Goal: Information Seeking & Learning: Learn about a topic

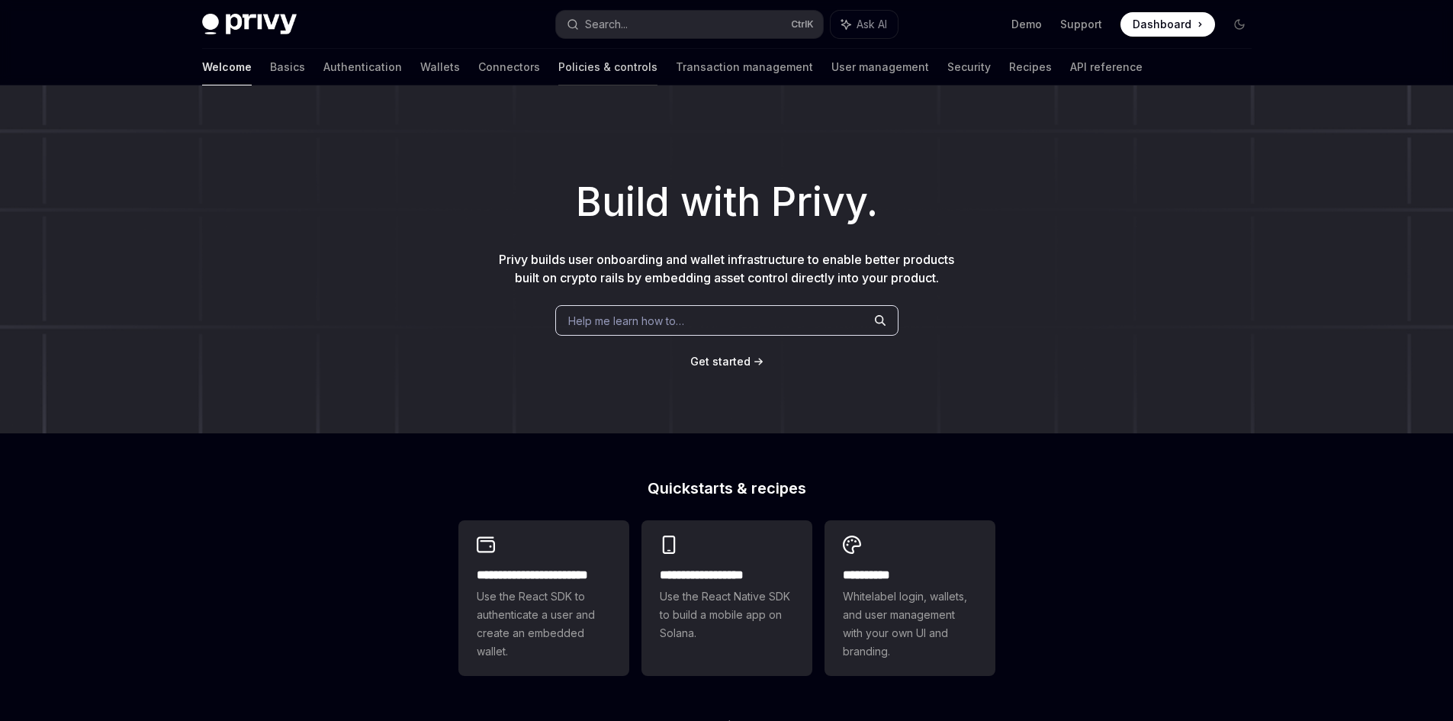
click at [558, 72] on link "Policies & controls" at bounding box center [607, 67] width 99 height 37
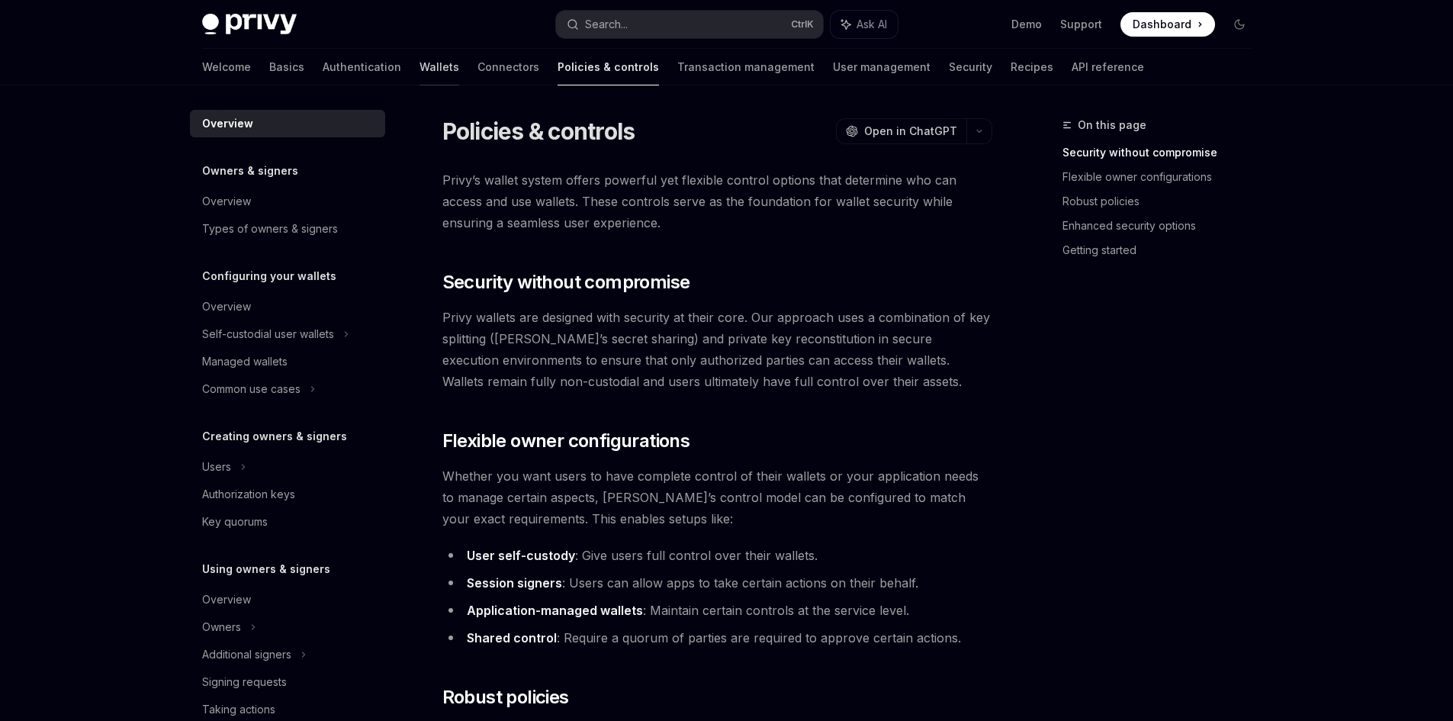
click at [419, 51] on link "Wallets" at bounding box center [439, 67] width 40 height 37
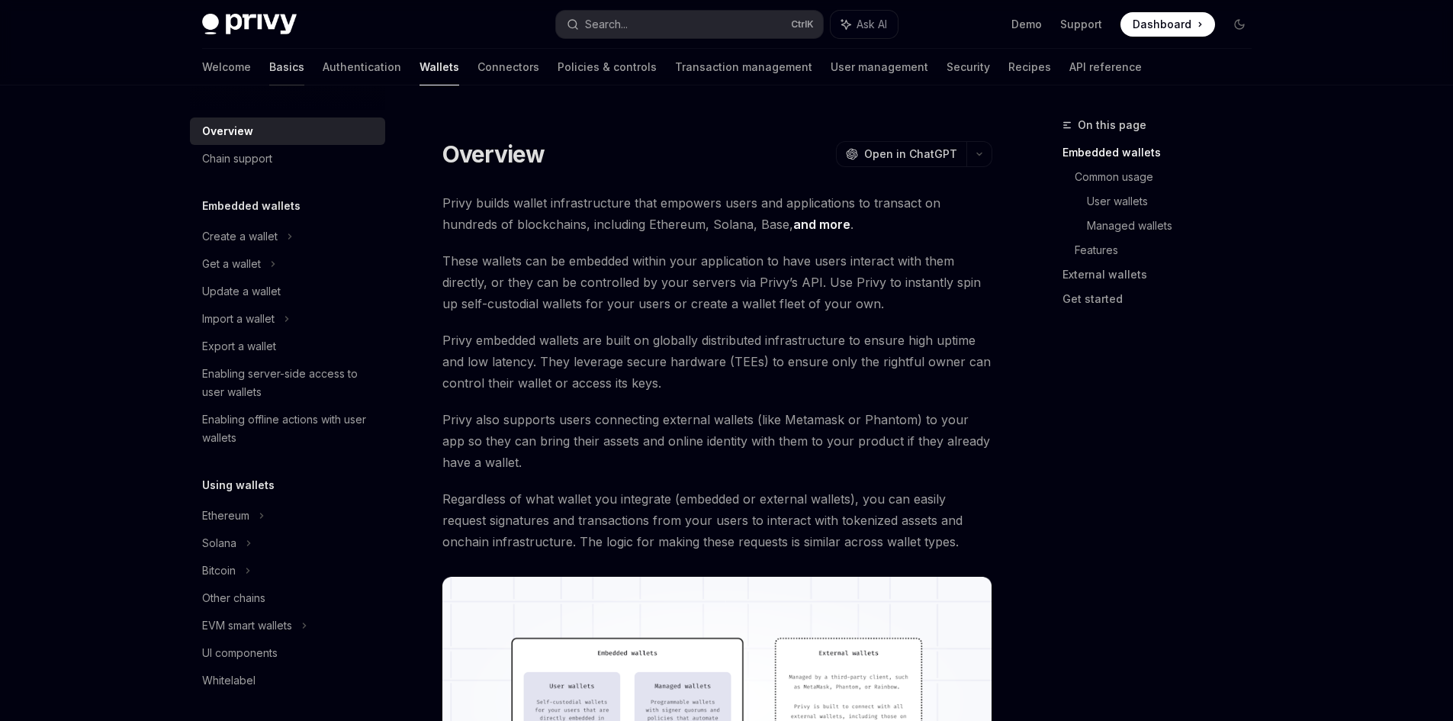
click at [269, 63] on link "Basics" at bounding box center [286, 67] width 35 height 37
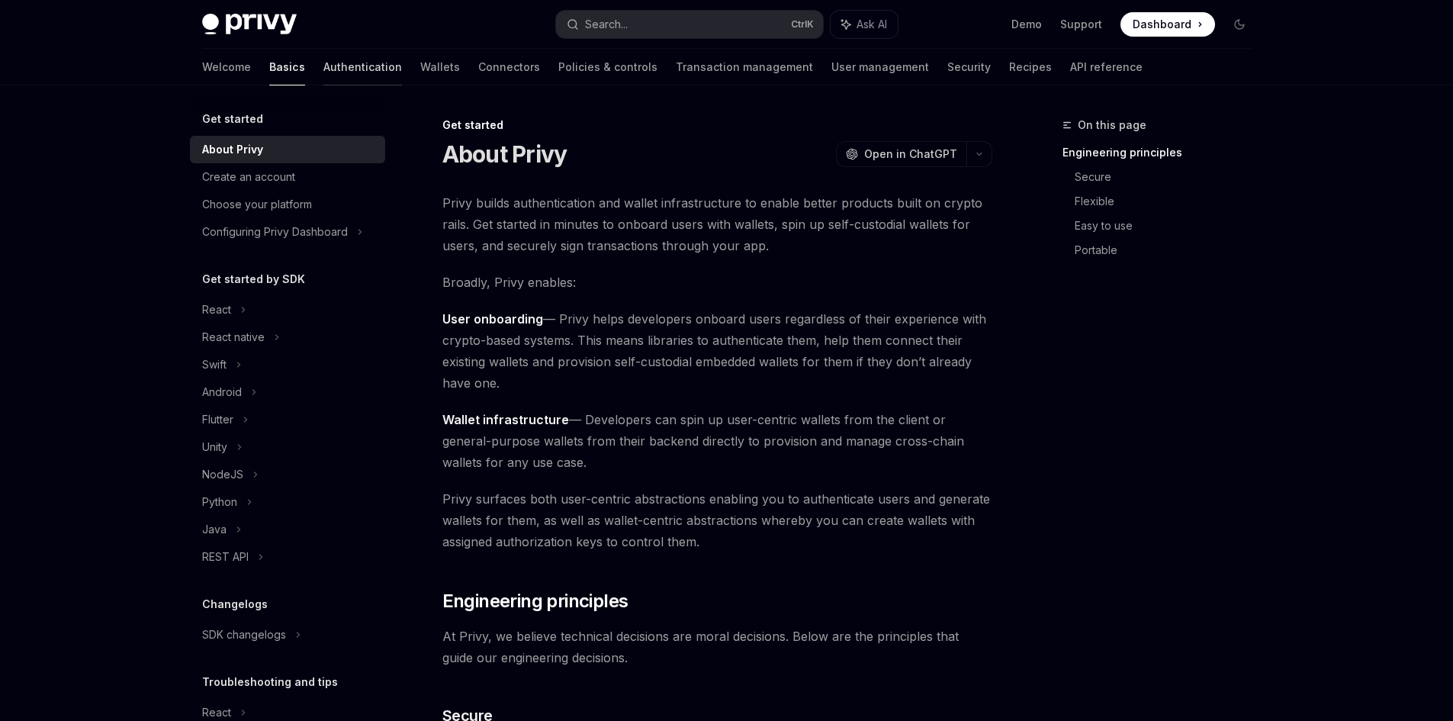
click at [323, 56] on link "Authentication" at bounding box center [362, 67] width 79 height 37
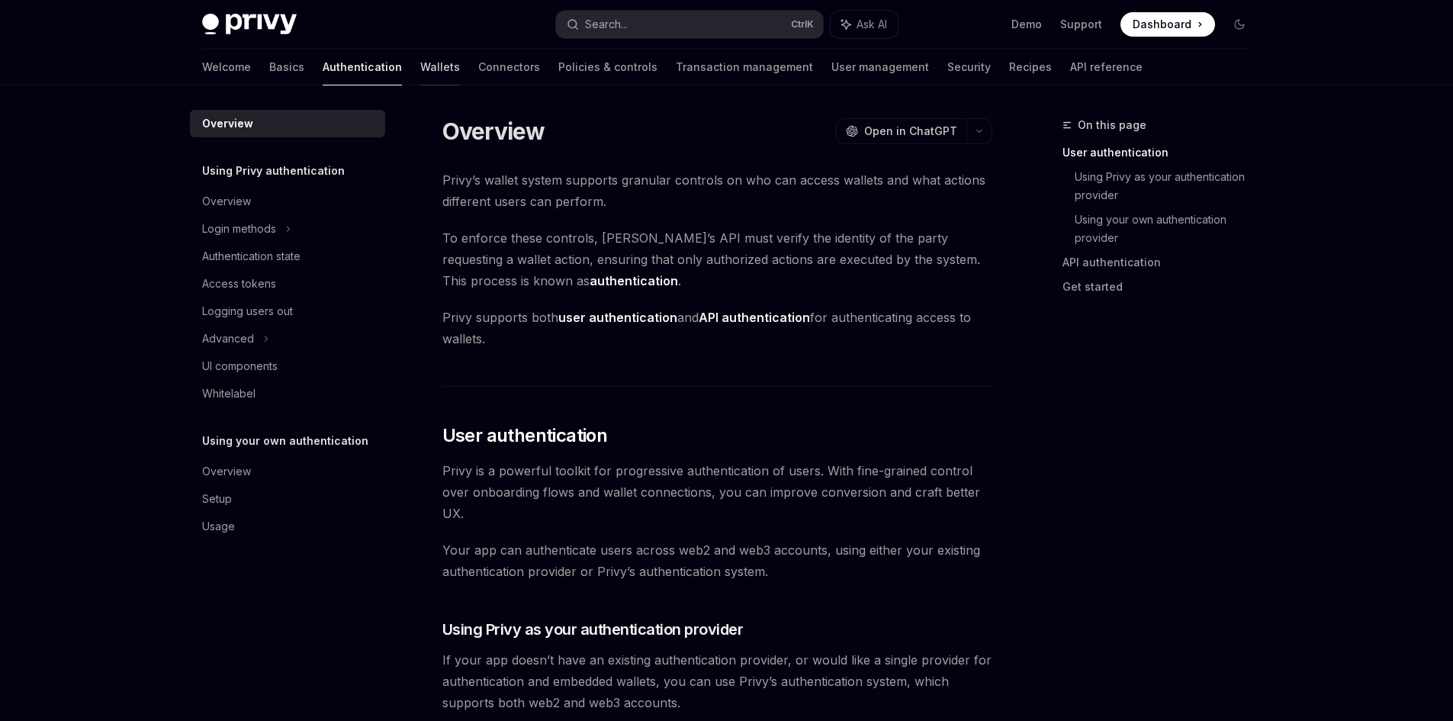
click at [420, 66] on link "Wallets" at bounding box center [440, 67] width 40 height 37
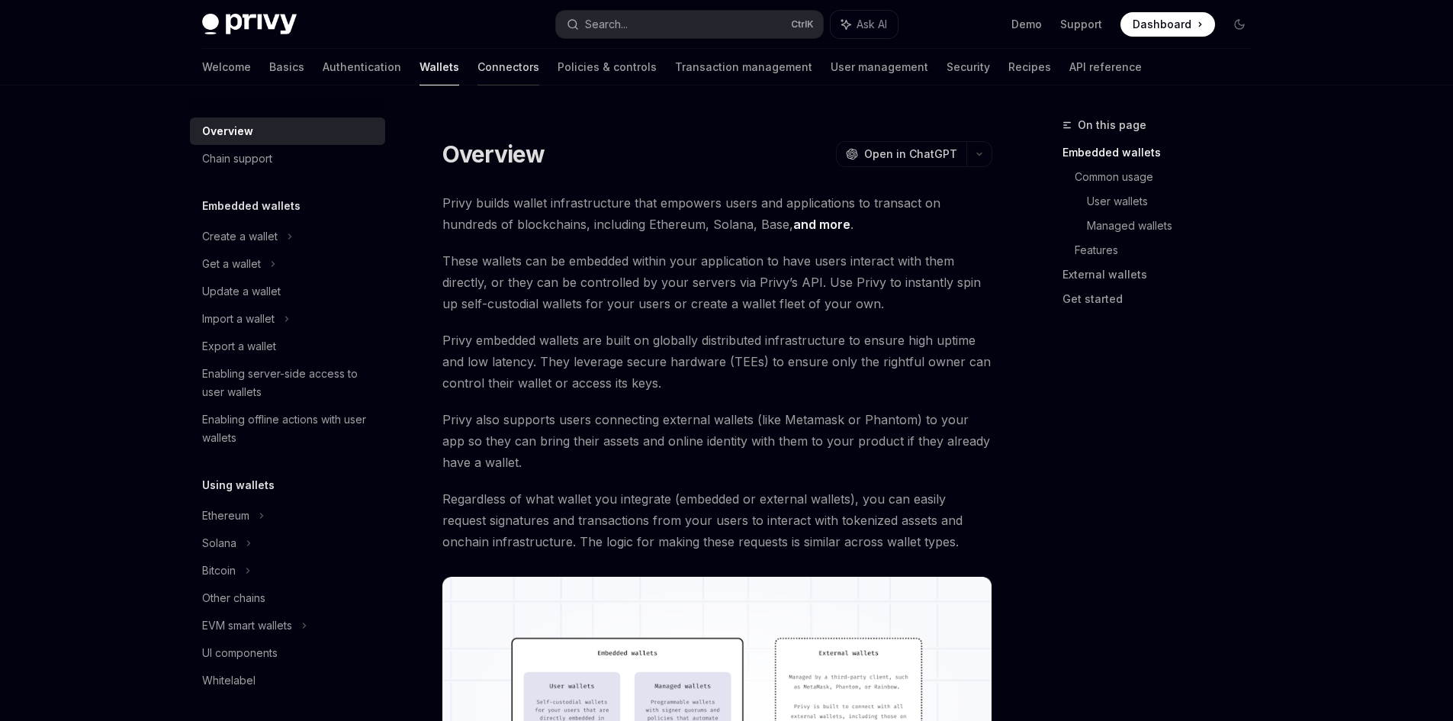
click at [477, 72] on link "Connectors" at bounding box center [508, 67] width 62 height 37
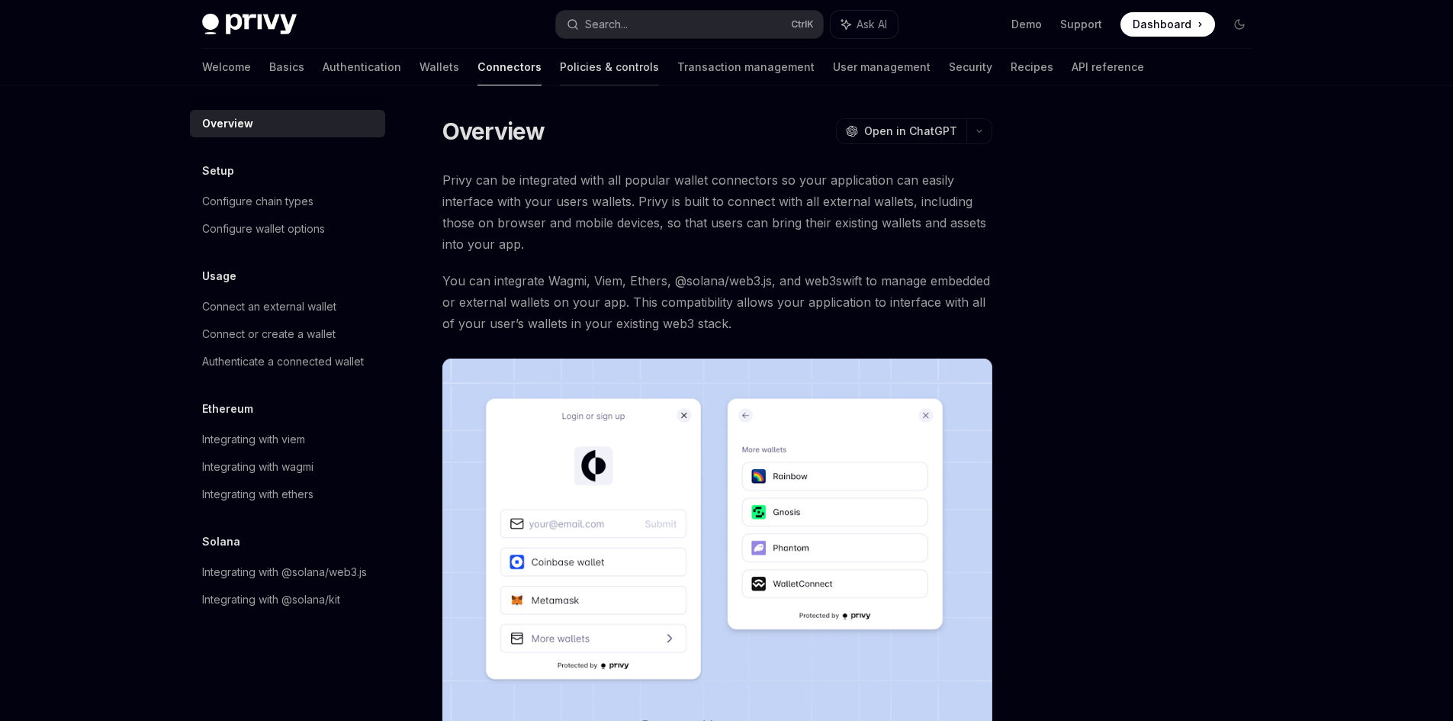
click at [560, 72] on link "Policies & controls" at bounding box center [609, 67] width 99 height 37
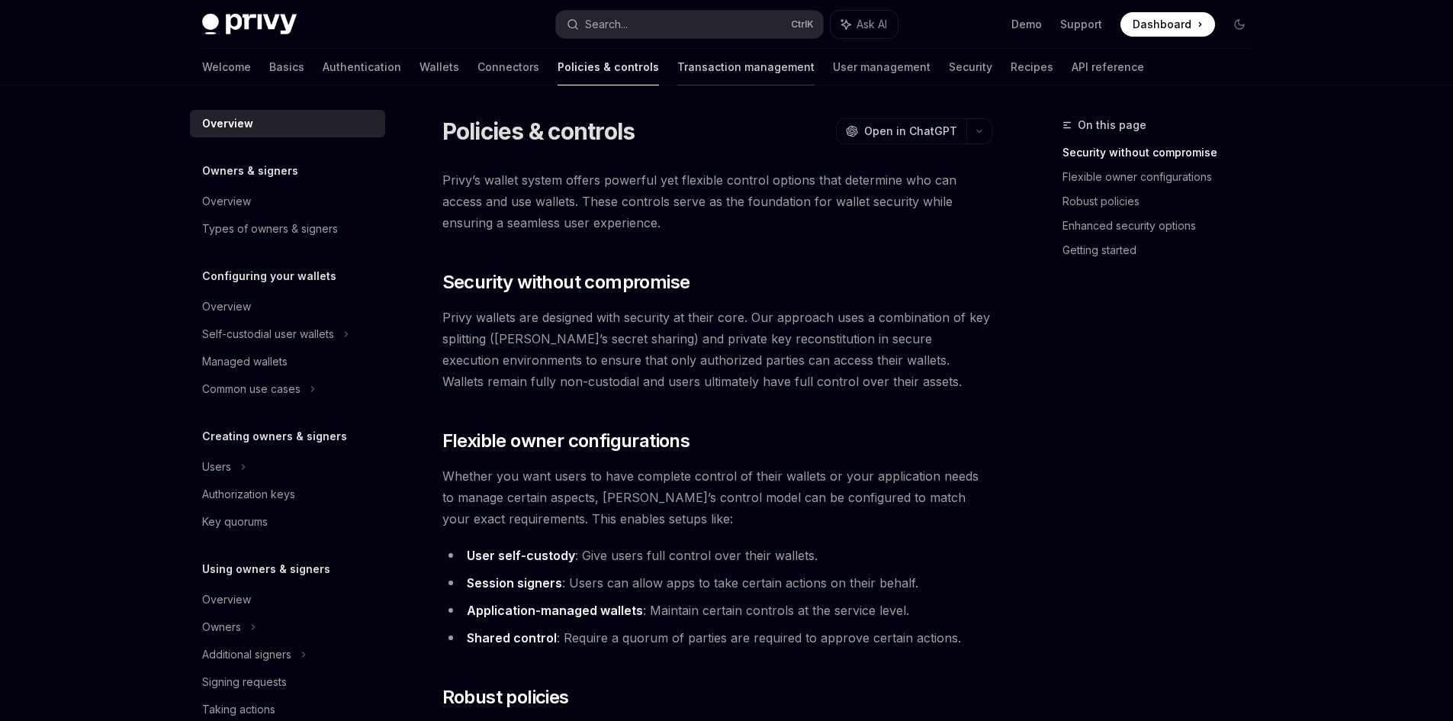
click at [677, 77] on link "Transaction management" at bounding box center [745, 67] width 137 height 37
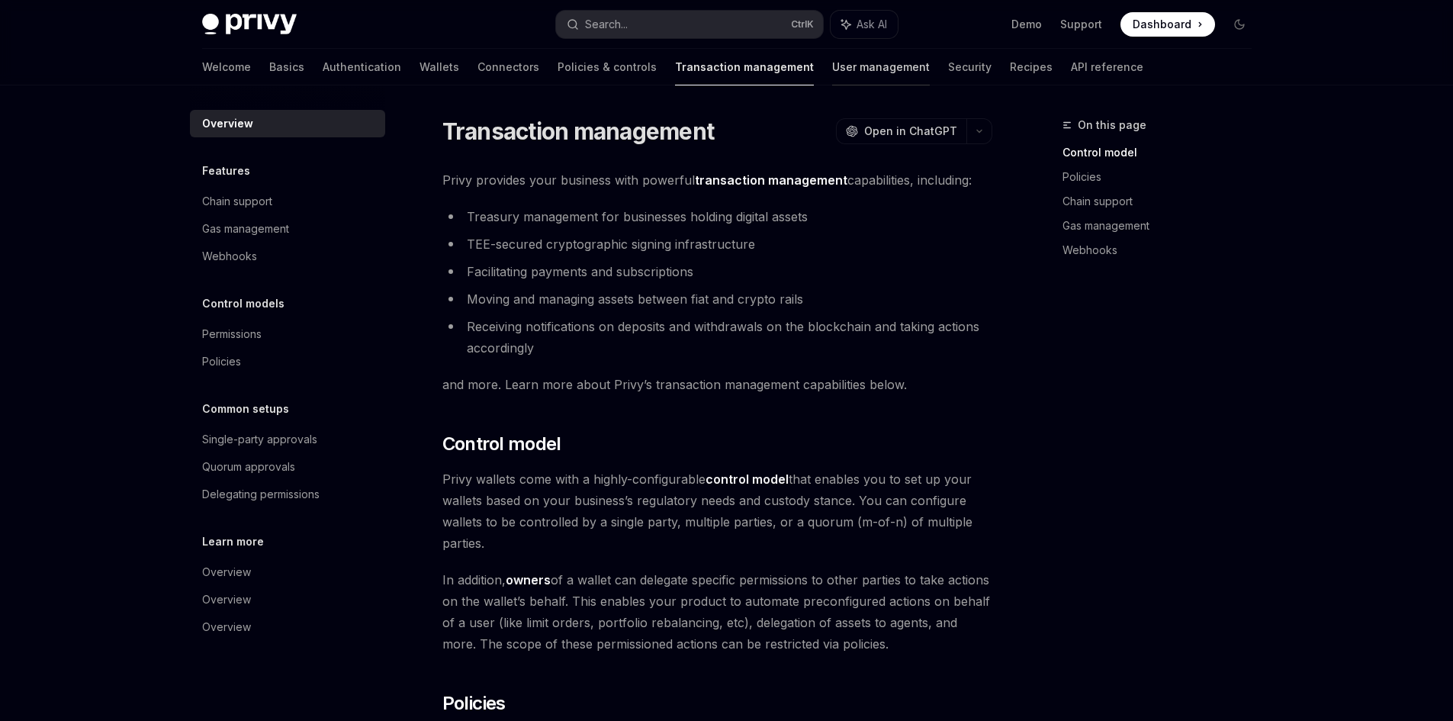
click at [832, 71] on link "User management" at bounding box center [881, 67] width 98 height 37
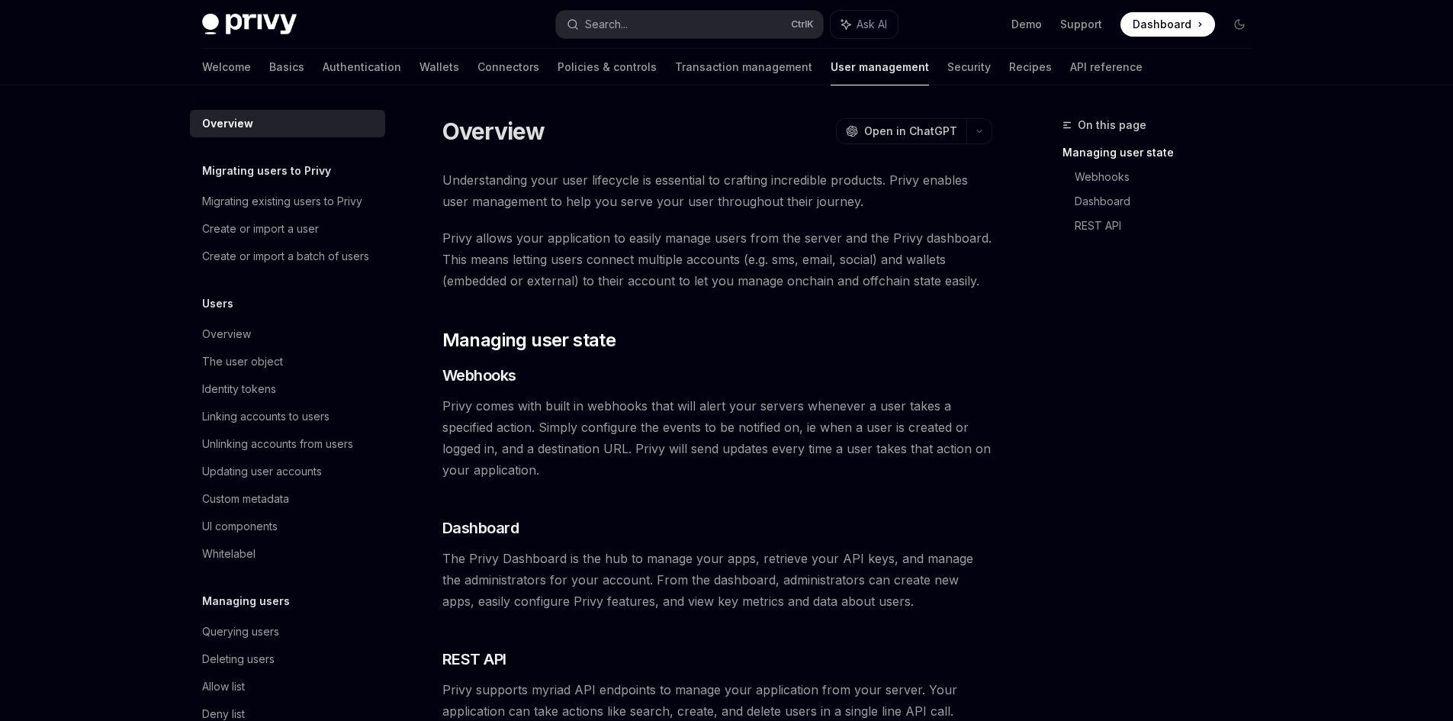
click at [957, 69] on div "Welcome Basics Authentication Wallets Connectors Policies & controls Transactio…" at bounding box center [672, 67] width 940 height 37
click at [1070, 67] on link "API reference" at bounding box center [1106, 67] width 72 height 37
type textarea "*"
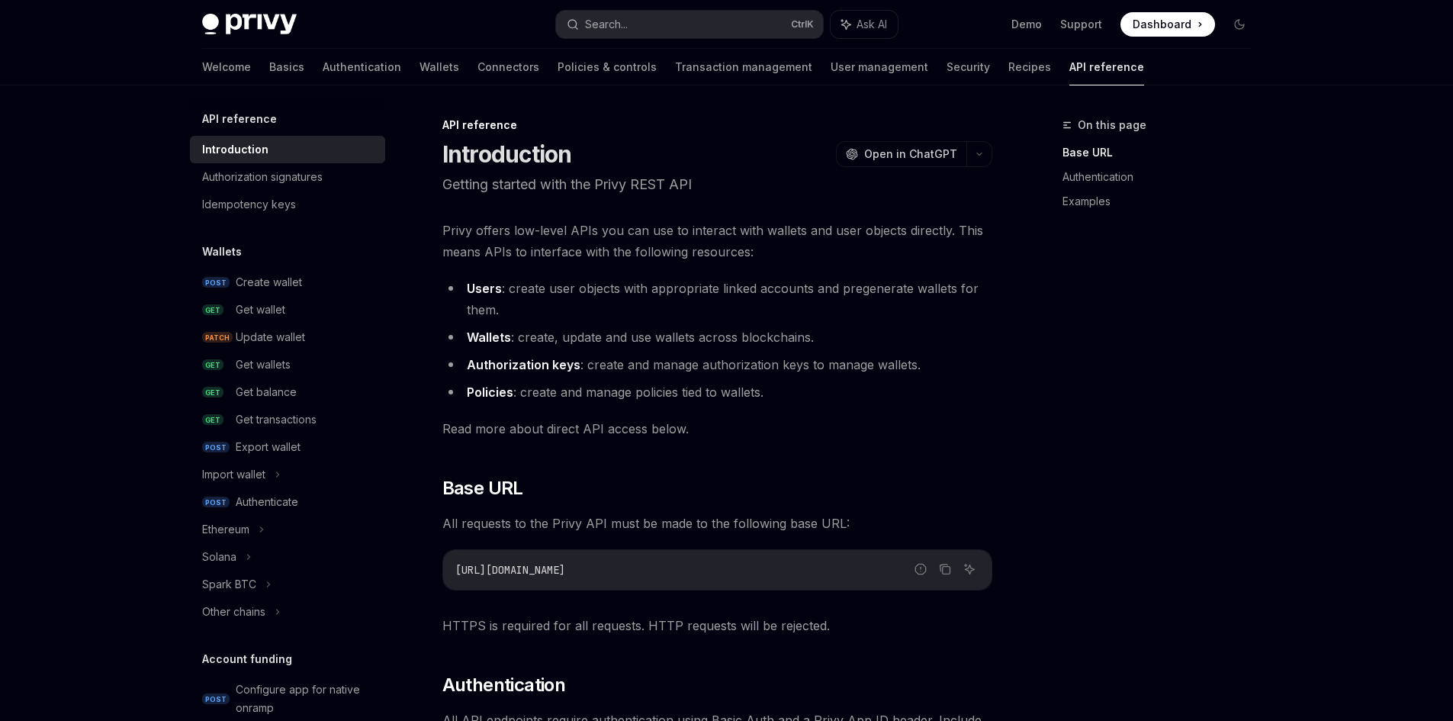
click at [521, 278] on li "Users : create user objects with appropriate linked accounts and pregenerate wa…" at bounding box center [717, 299] width 550 height 43
click at [1037, 30] on link "Demo" at bounding box center [1026, 24] width 31 height 15
